Goal: Task Accomplishment & Management: Use online tool/utility

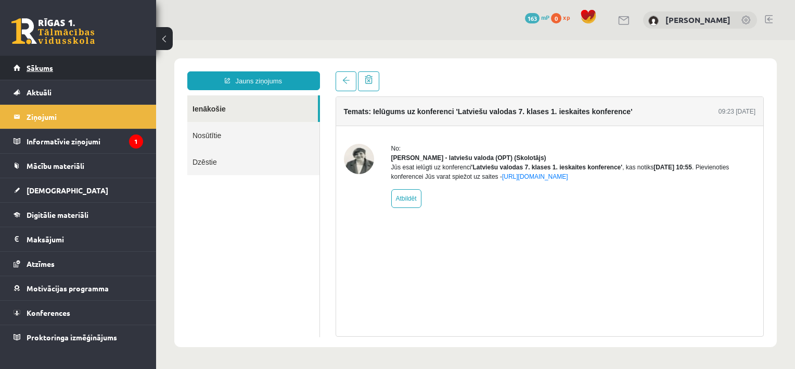
click at [90, 66] on link "Sākums" at bounding box center [79, 68] width 130 height 24
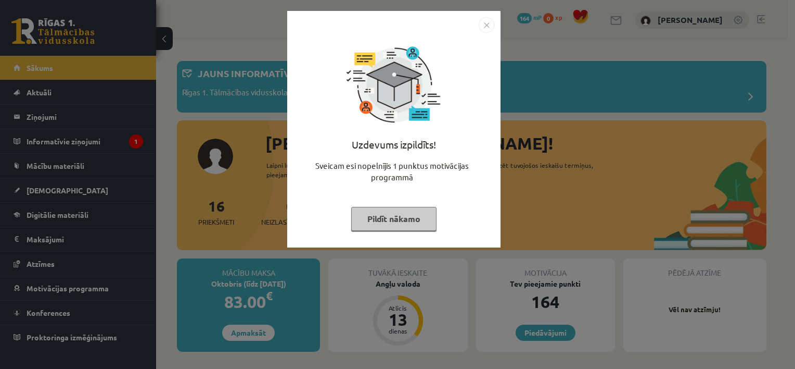
click at [408, 215] on button "Pildīt nākamo" at bounding box center [393, 219] width 85 height 24
